Goal: Navigation & Orientation: Find specific page/section

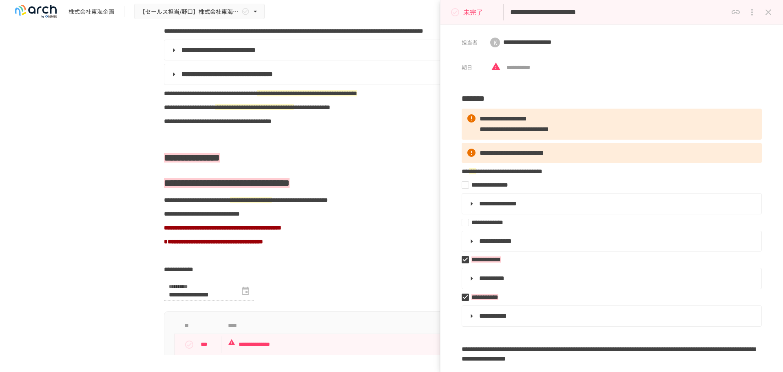
scroll to position [693, 0]
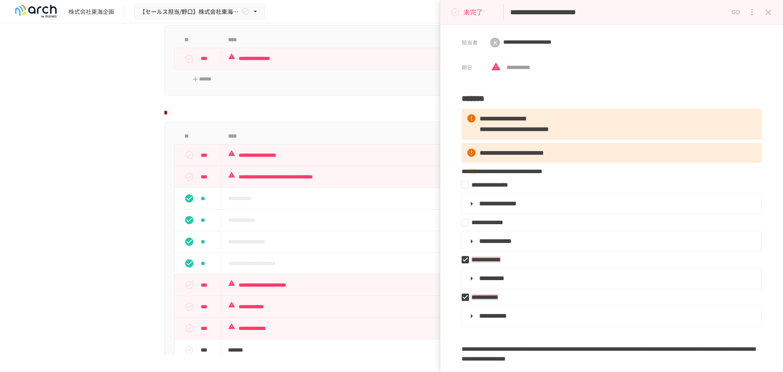
click at [770, 9] on icon "close drawer" at bounding box center [769, 12] width 10 height 10
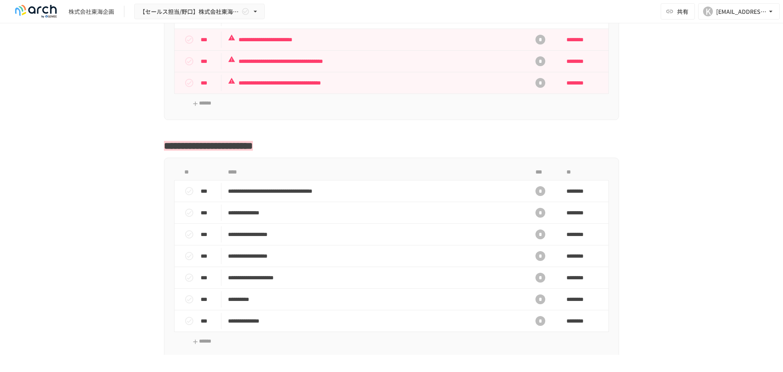
scroll to position [857, 0]
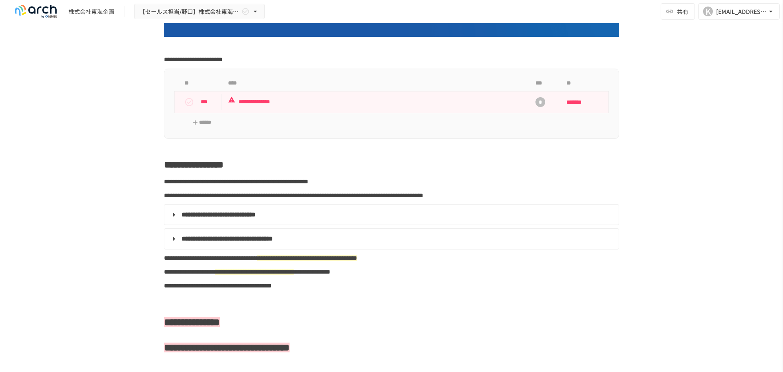
scroll to position [245, 0]
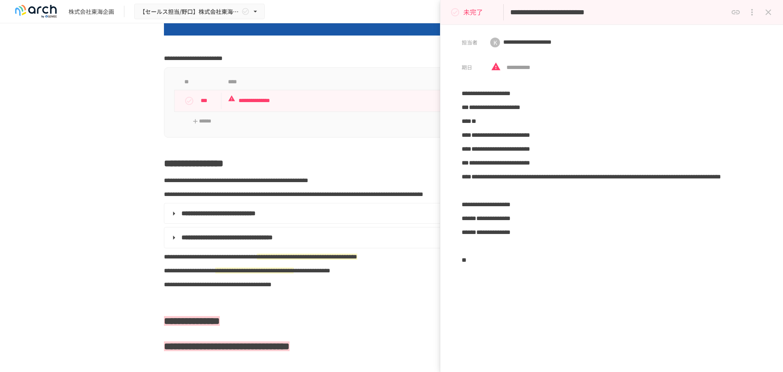
click at [767, 10] on icon "close drawer" at bounding box center [769, 12] width 10 height 10
click at [767, 10] on icon "button" at bounding box center [771, 11] width 8 height 8
